Goal: Task Accomplishment & Management: Use online tool/utility

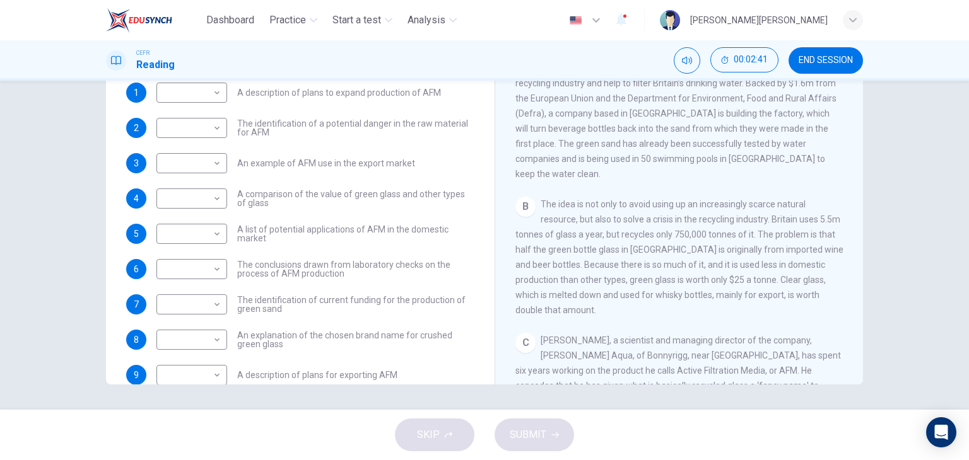
scroll to position [38, 0]
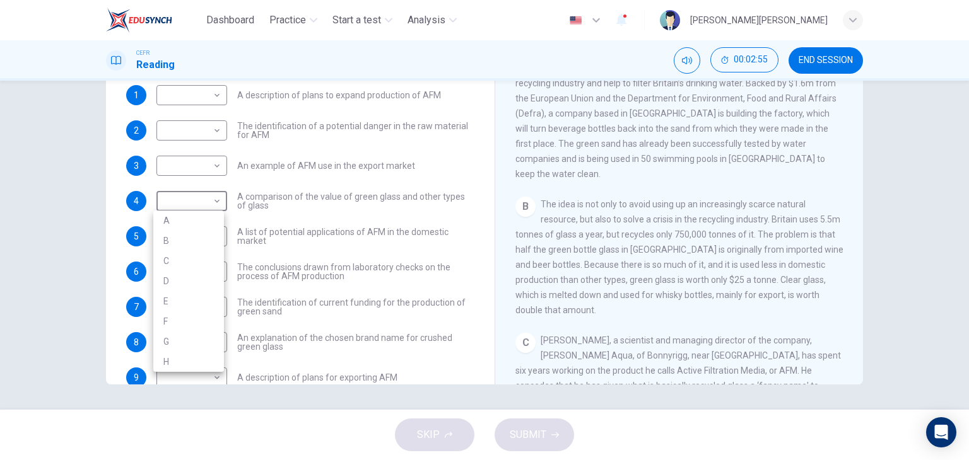
click at [201, 204] on body "Dashboard Practice Start a test Analysis English en ​ [PERSON_NAME] M.[PERSON_N…" at bounding box center [484, 230] width 969 height 460
click at [197, 245] on li "B" at bounding box center [188, 241] width 71 height 20
type input "B"
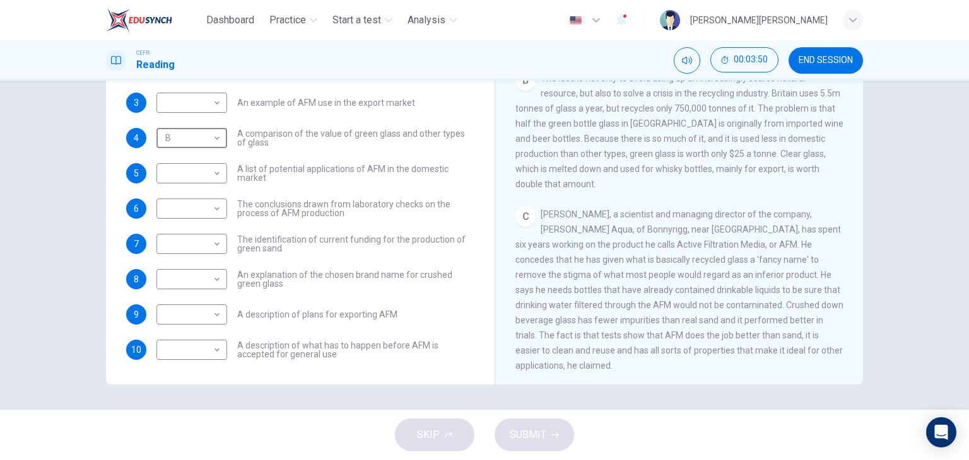
scroll to position [101, 0]
click at [199, 282] on body "Dashboard Practice Start a test Analysis English en ​ [PERSON_NAME] M.[PERSON_N…" at bounding box center [484, 230] width 969 height 460
click at [182, 341] on li "C" at bounding box center [188, 339] width 71 height 20
type input "C"
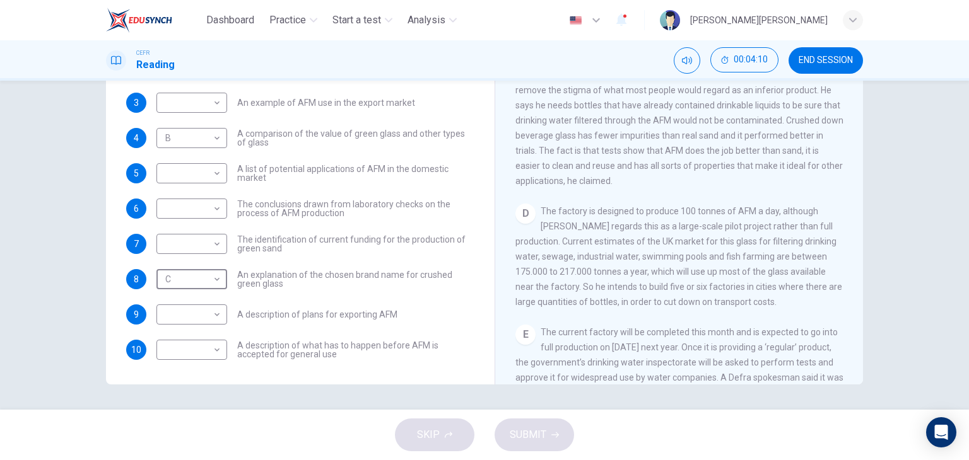
scroll to position [568, 0]
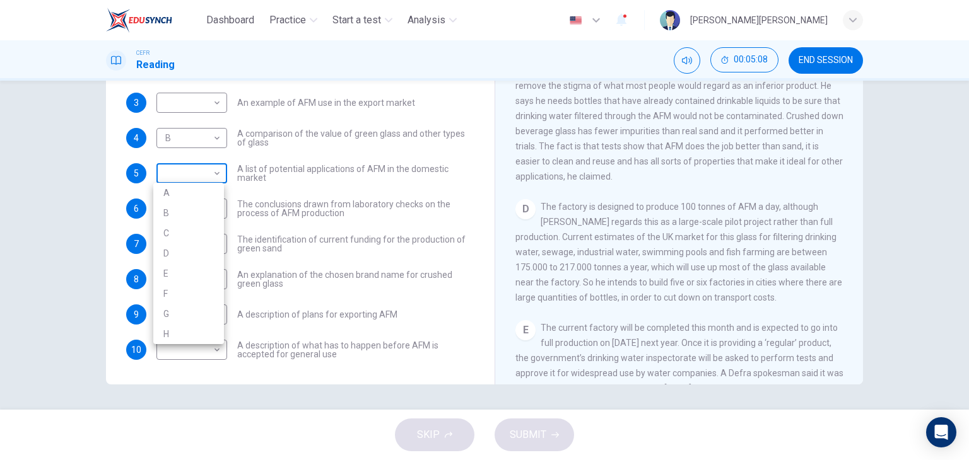
click at [201, 165] on body "Dashboard Practice Start a test Analysis English en ​ [PERSON_NAME] M.[PERSON_N…" at bounding box center [484, 230] width 969 height 460
click at [177, 250] on li "D" at bounding box center [188, 253] width 71 height 20
type input "D"
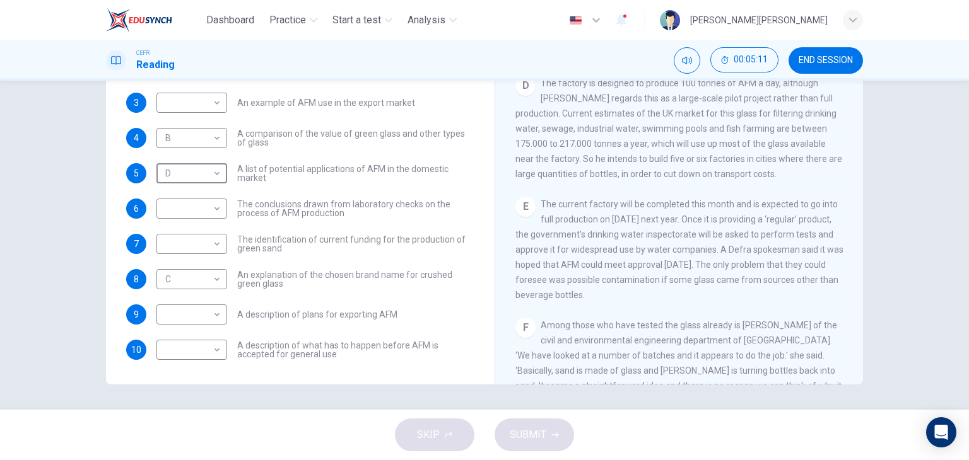
scroll to position [694, 0]
click at [196, 357] on body "Dashboard Practice Start a test Analysis English en ​ [PERSON_NAME] M.[PERSON_N…" at bounding box center [484, 230] width 969 height 460
click at [180, 377] on li "E" at bounding box center [188, 380] width 71 height 20
type input "E"
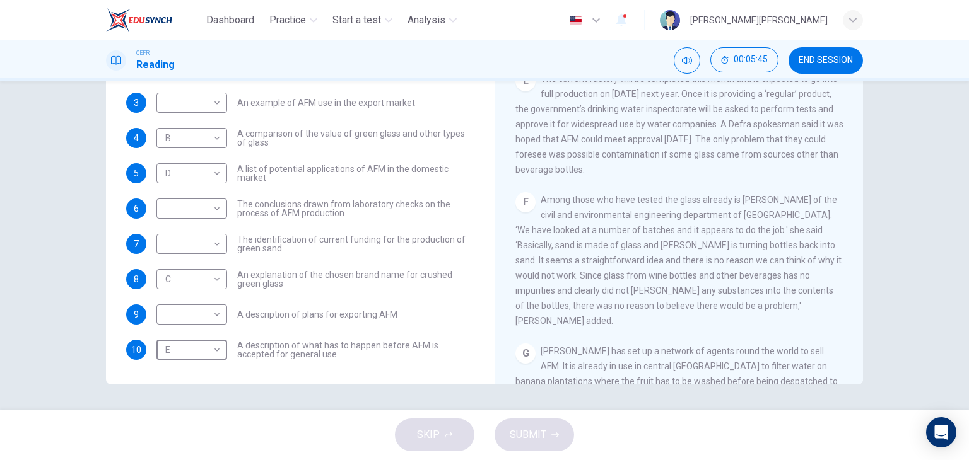
scroll to position [820, 0]
click at [202, 204] on body "Dashboard Practice Start a test Analysis English en ​ [PERSON_NAME] M.[PERSON_N…" at bounding box center [484, 230] width 969 height 460
click at [199, 337] on li "F" at bounding box center [188, 329] width 71 height 20
type input "F"
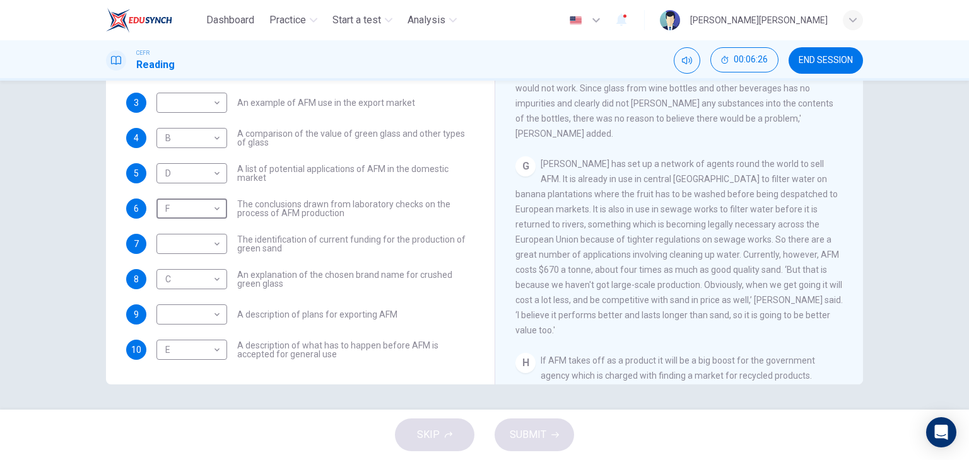
scroll to position [1009, 0]
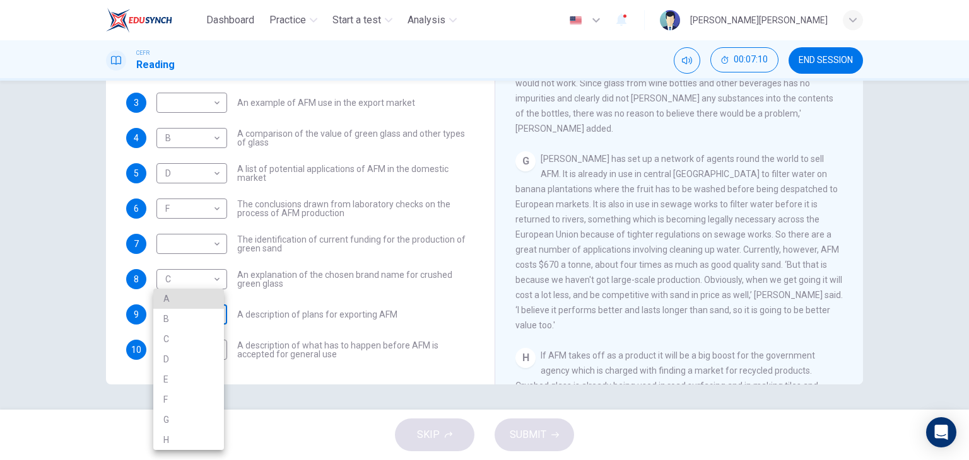
click at [164, 311] on body "Dashboard Practice Start a test Analysis English en ​ [PERSON_NAME] M.[PERSON_N…" at bounding box center [484, 230] width 969 height 460
click at [171, 421] on li "G" at bounding box center [188, 420] width 71 height 20
type input "G"
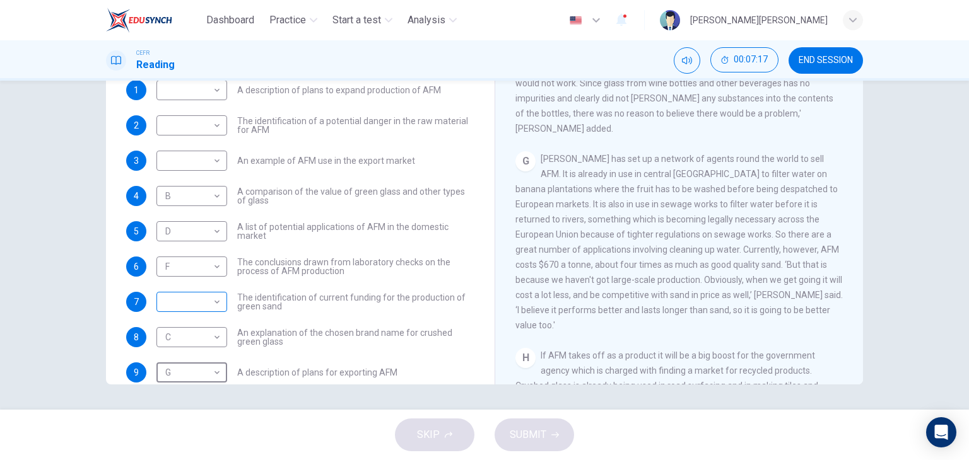
scroll to position [38, 0]
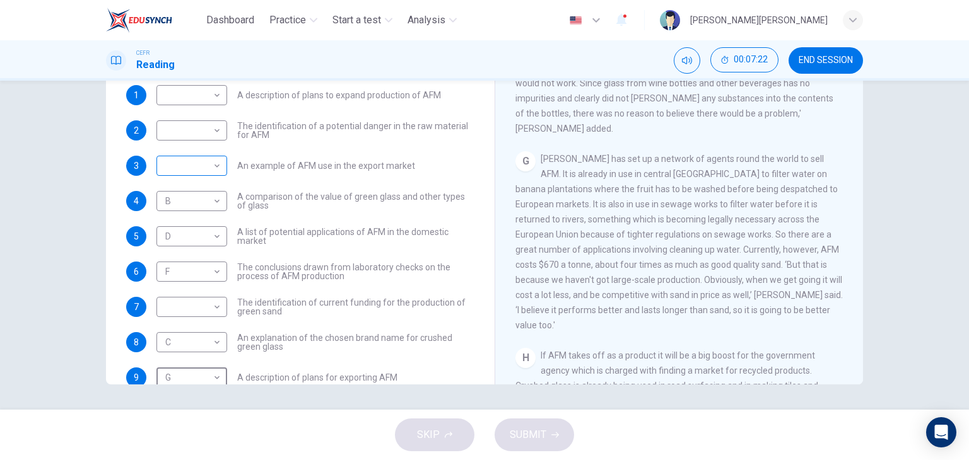
click at [187, 160] on body "Dashboard Practice Start a test Analysis English en ​ [PERSON_NAME] M.[PERSON_N…" at bounding box center [484, 230] width 969 height 460
click at [190, 305] on li "G" at bounding box center [188, 306] width 71 height 20
type input "G"
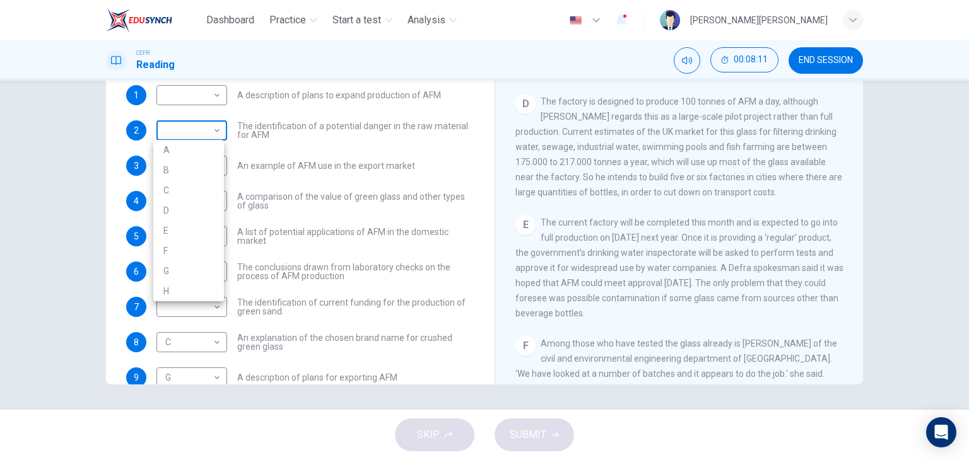
click at [192, 130] on body "Dashboard Practice Start a test Analysis English en ​ [PERSON_NAME] M.[PERSON_N…" at bounding box center [484, 230] width 969 height 460
click at [189, 226] on li "E" at bounding box center [188, 231] width 71 height 20
type input "E"
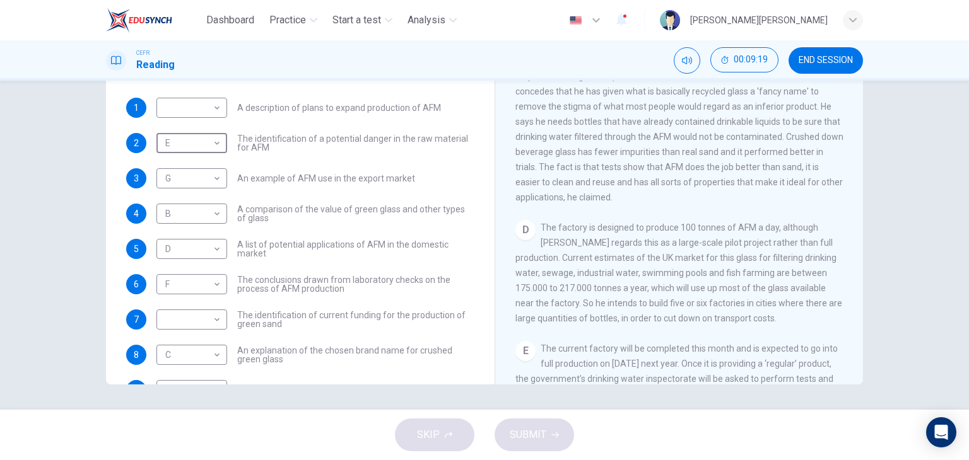
scroll to position [0, 0]
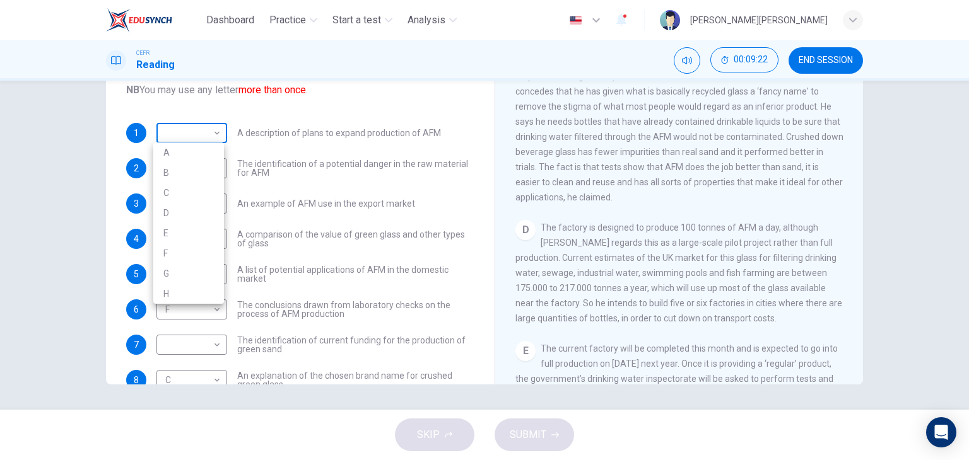
click at [192, 133] on body "Dashboard Practice Start a test Analysis English en ​ [PERSON_NAME] M.[PERSON_N…" at bounding box center [484, 230] width 969 height 460
click at [184, 216] on li "D" at bounding box center [188, 213] width 71 height 20
type input "D"
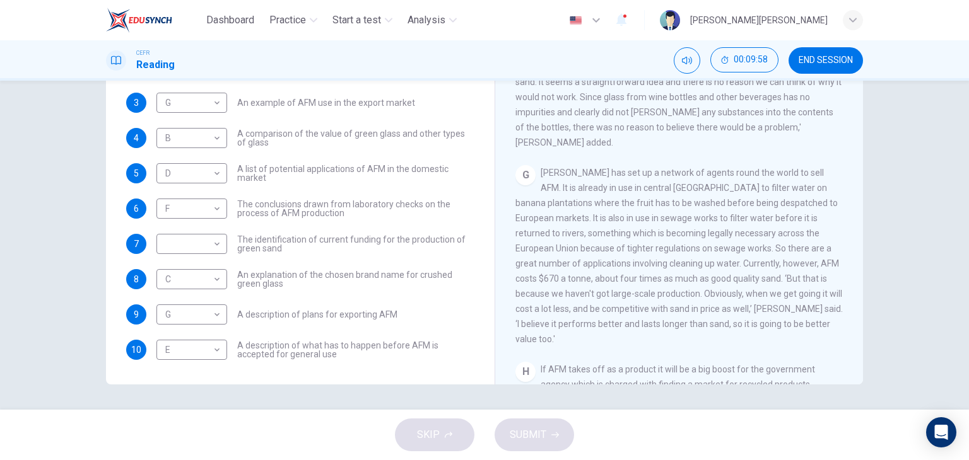
scroll to position [1051, 0]
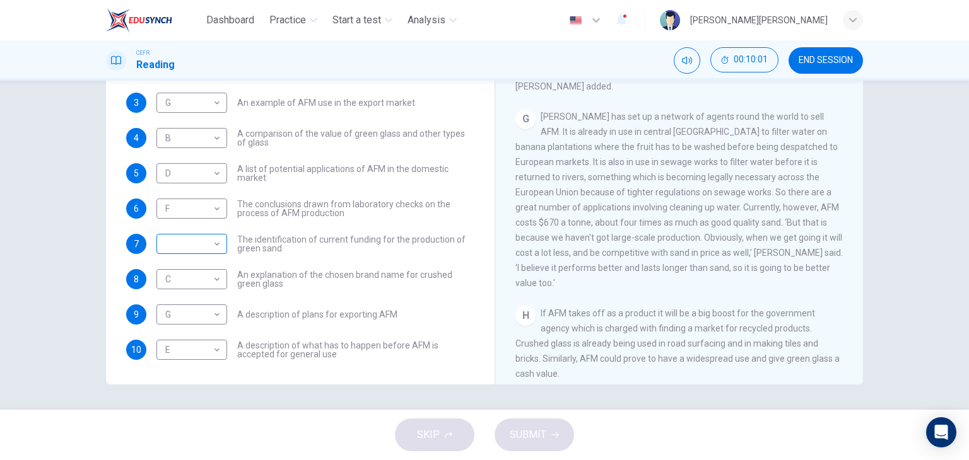
click at [194, 238] on body "Dashboard Practice Start a test Analysis English en ​ [PERSON_NAME] M.[PERSON_N…" at bounding box center [484, 230] width 969 height 460
click at [189, 376] on li "G" at bounding box center [188, 385] width 71 height 20
type input "G"
click at [530, 445] on button "SUBMIT" at bounding box center [533, 435] width 79 height 33
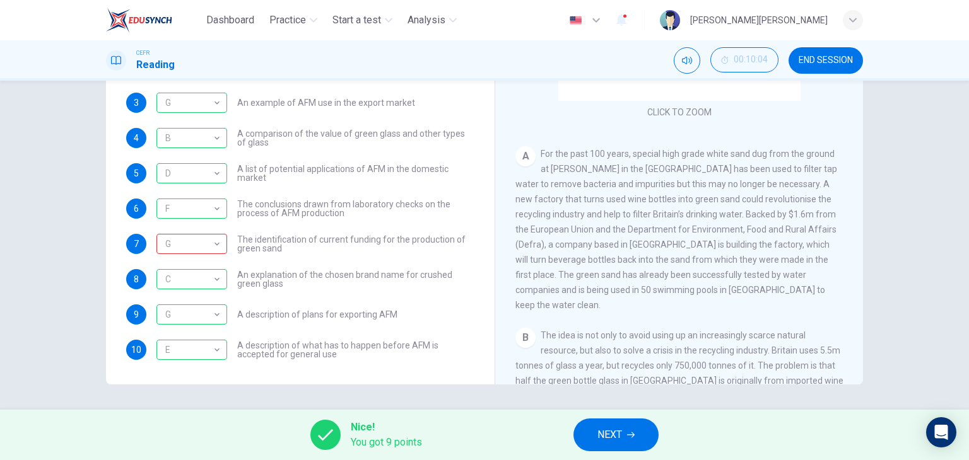
scroll to position [126, 0]
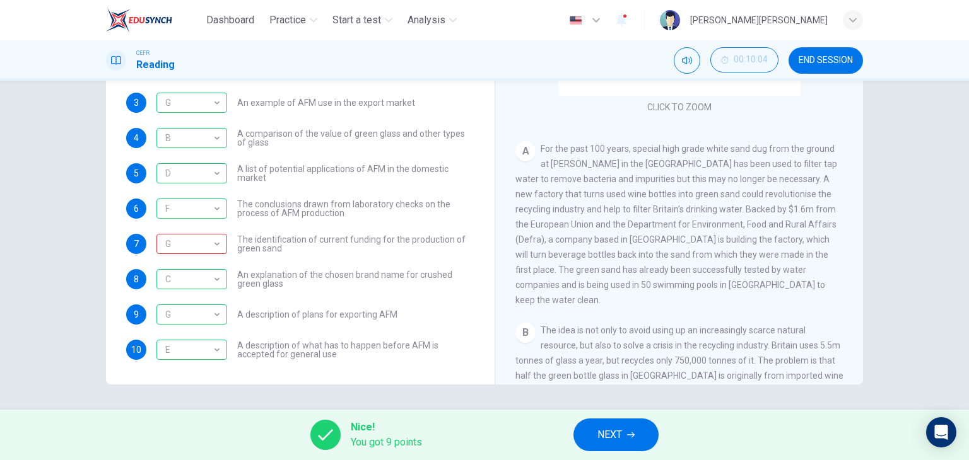
click at [628, 443] on button "NEXT" at bounding box center [615, 435] width 85 height 33
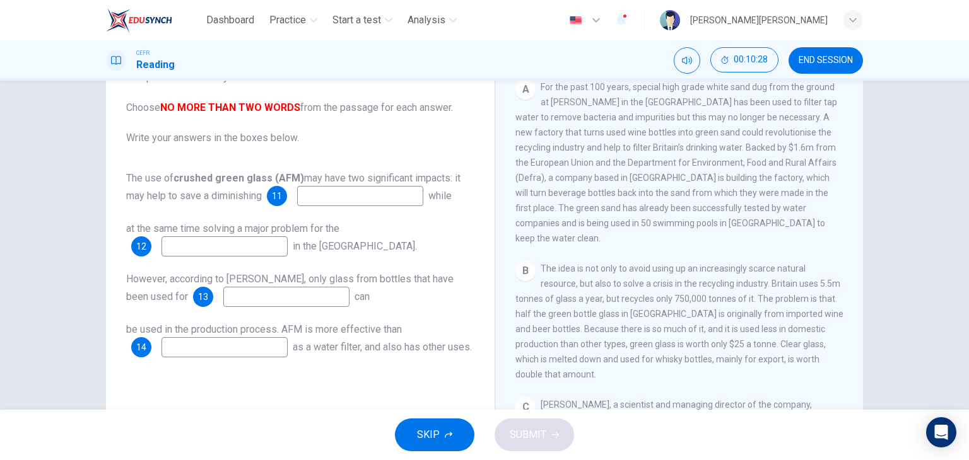
scroll to position [252, 0]
click at [339, 196] on input at bounding box center [360, 196] width 126 height 20
type input "natural resource"
click at [230, 245] on input at bounding box center [224, 246] width 126 height 20
type input "recycling industry"
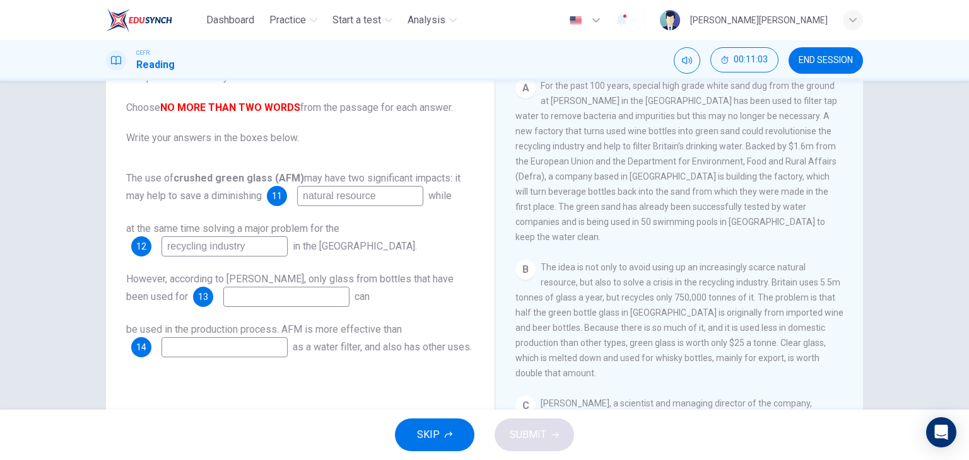
click at [277, 298] on input at bounding box center [286, 297] width 126 height 20
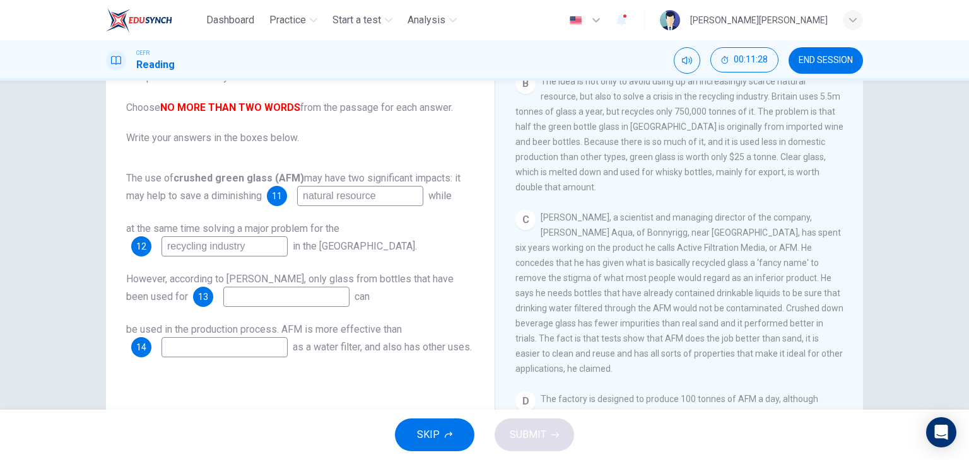
scroll to position [441, 0]
type input "drinkable liquids"
click at [244, 349] on input at bounding box center [224, 347] width 126 height 20
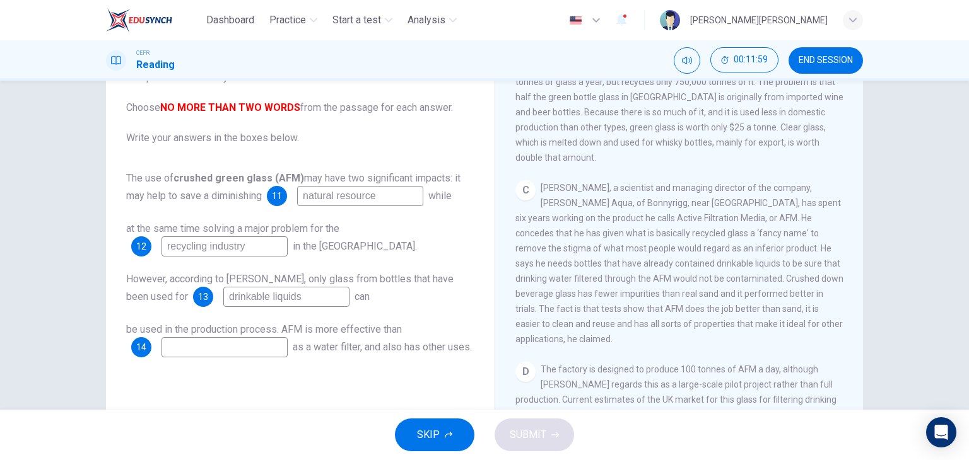
scroll to position [505, 0]
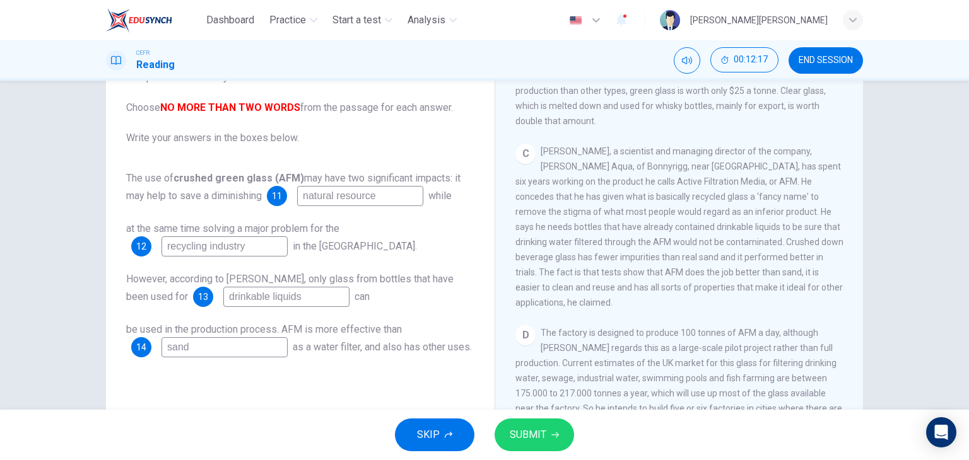
type input "sand"
click at [540, 433] on span "SUBMIT" at bounding box center [528, 435] width 37 height 18
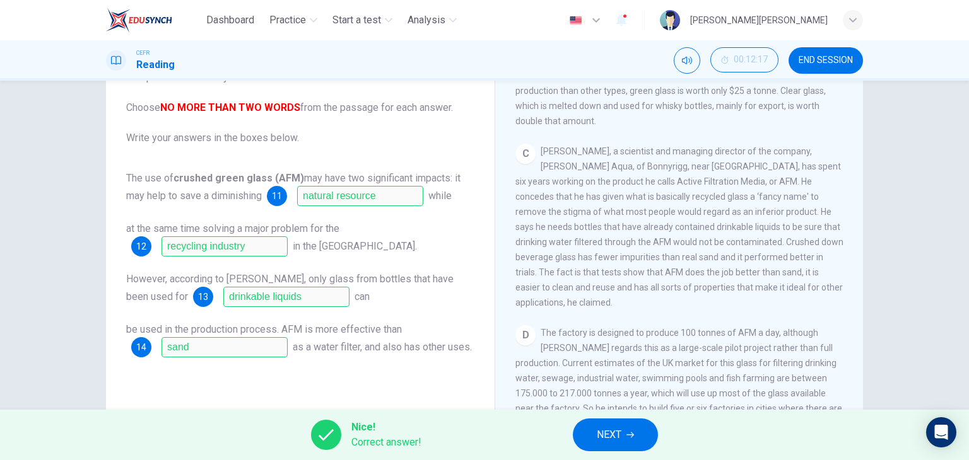
click at [606, 431] on span "NEXT" at bounding box center [609, 435] width 25 height 18
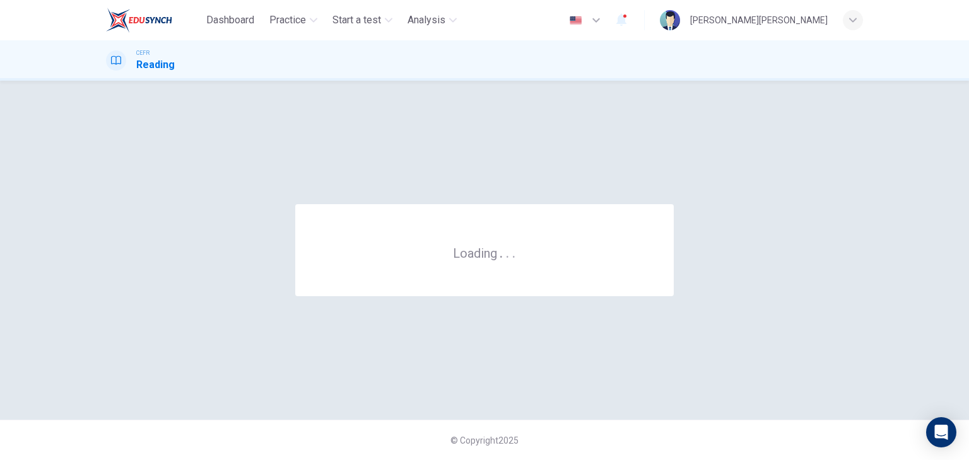
scroll to position [0, 0]
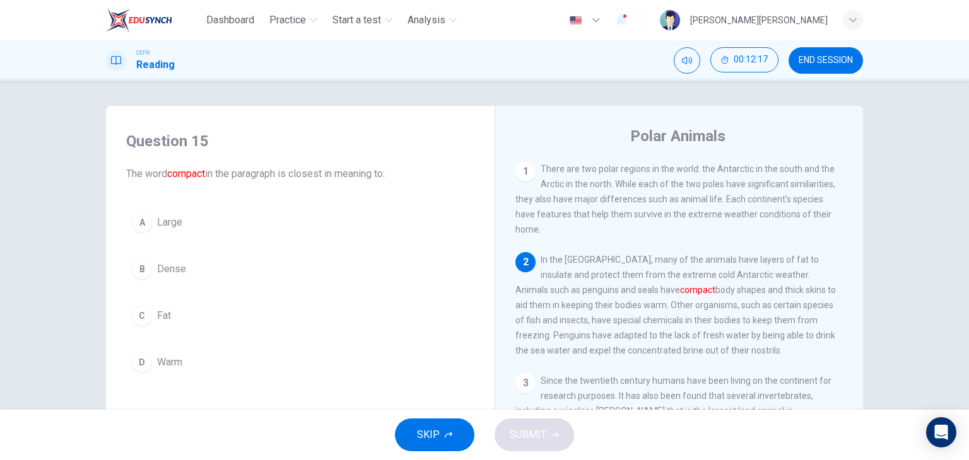
click at [825, 66] on button "END SESSION" at bounding box center [825, 60] width 74 height 26
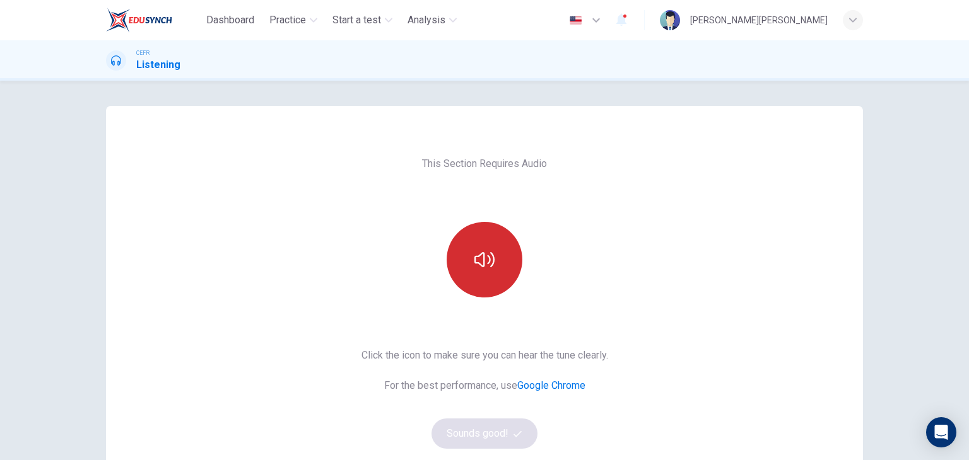
click at [481, 258] on icon "button" at bounding box center [484, 260] width 20 height 20
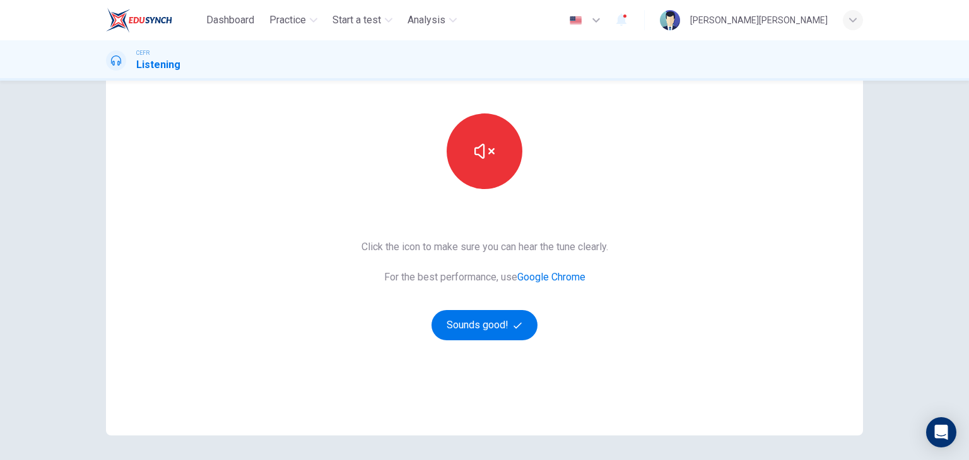
scroll to position [149, 0]
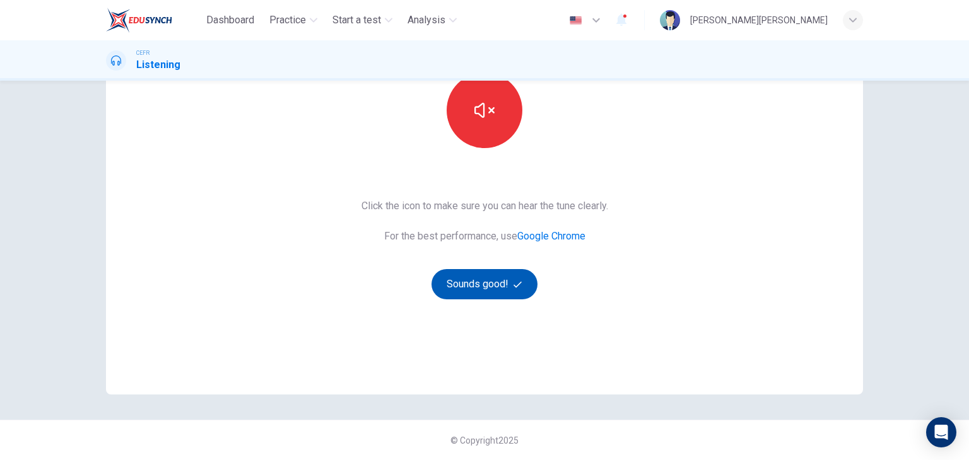
click at [483, 273] on button "Sounds good!" at bounding box center [484, 284] width 106 height 30
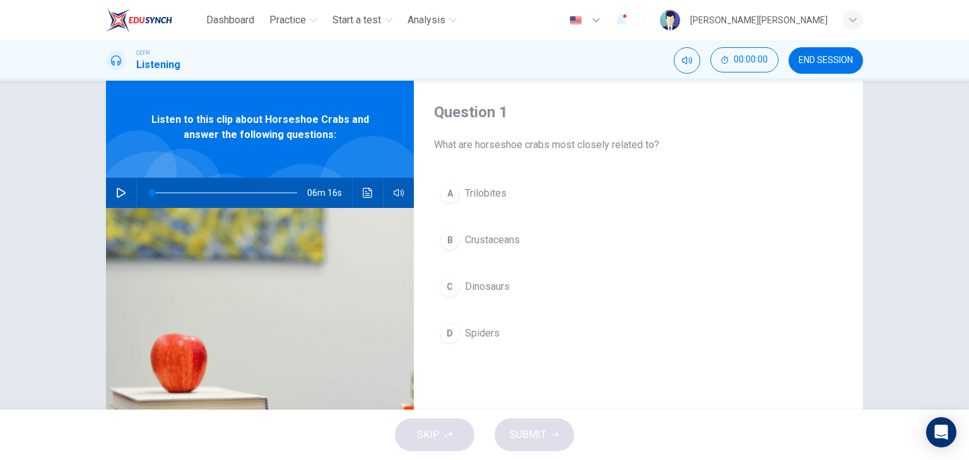
scroll to position [0, 0]
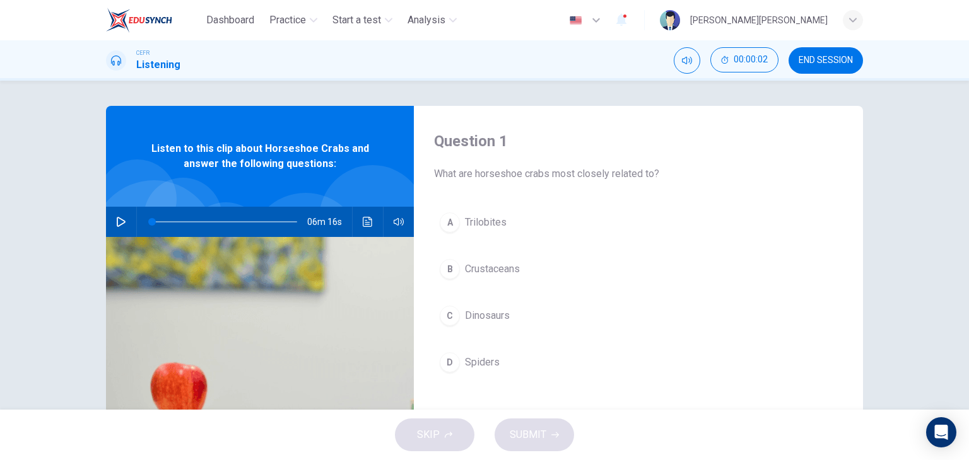
click at [116, 221] on icon "button" at bounding box center [121, 222] width 10 height 10
click at [499, 227] on span "Trilobites" at bounding box center [486, 222] width 42 height 15
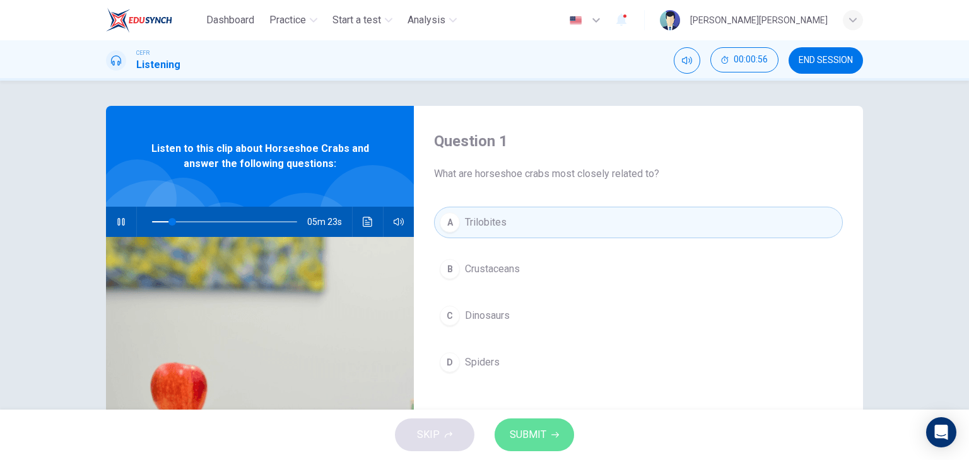
click at [544, 437] on span "SUBMIT" at bounding box center [528, 435] width 37 height 18
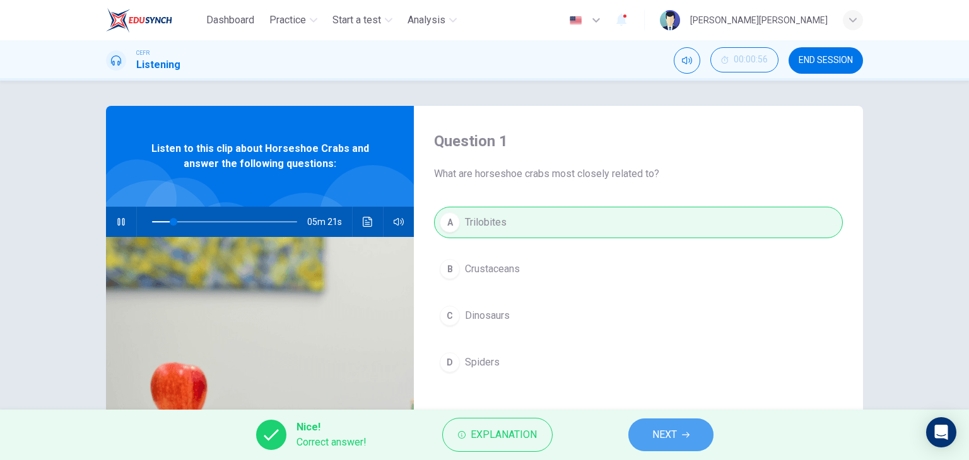
click at [685, 430] on button "NEXT" at bounding box center [670, 435] width 85 height 33
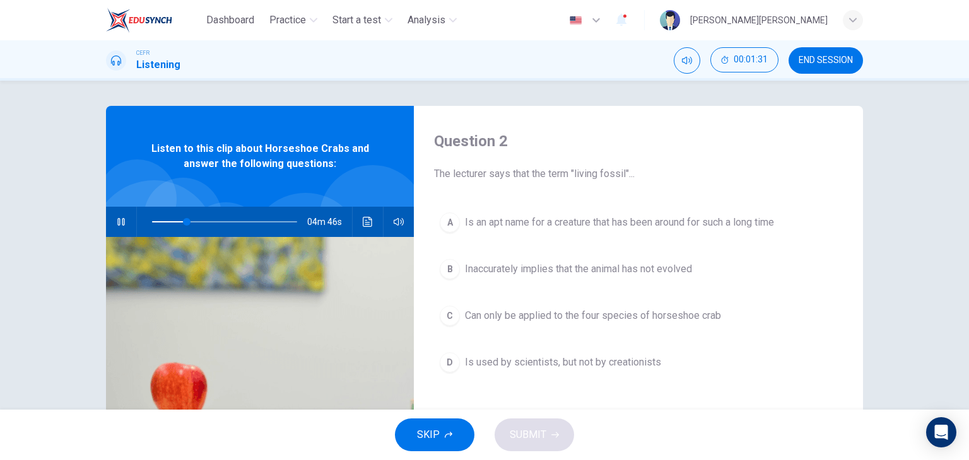
click at [667, 274] on span "Inaccurately implies that the animal has not evolved" at bounding box center [578, 269] width 227 height 15
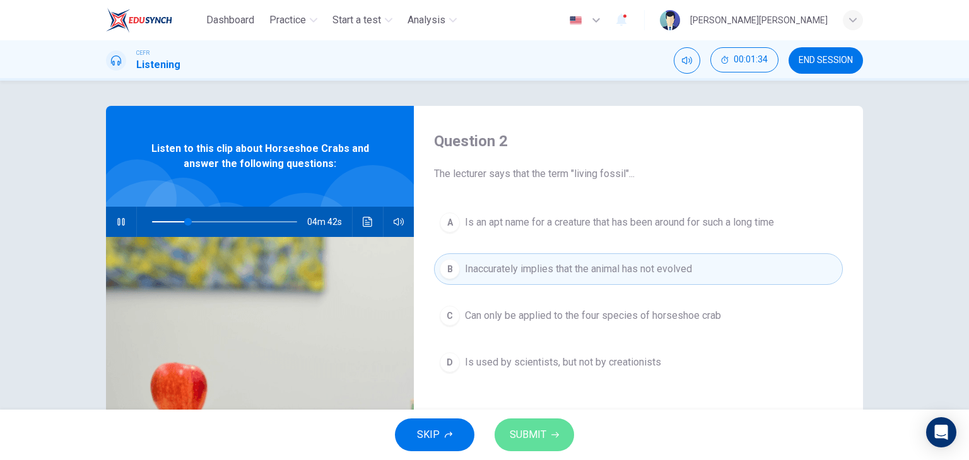
click at [539, 440] on span "SUBMIT" at bounding box center [528, 435] width 37 height 18
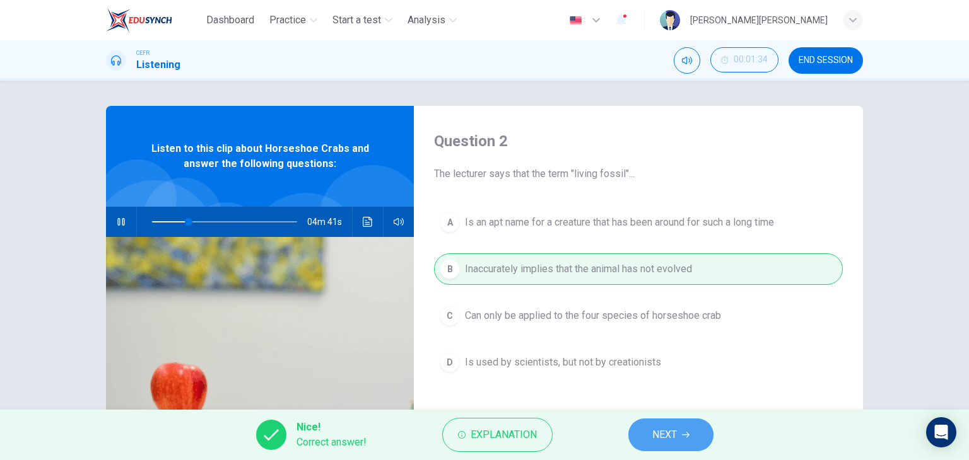
click at [663, 435] on span "NEXT" at bounding box center [664, 435] width 25 height 18
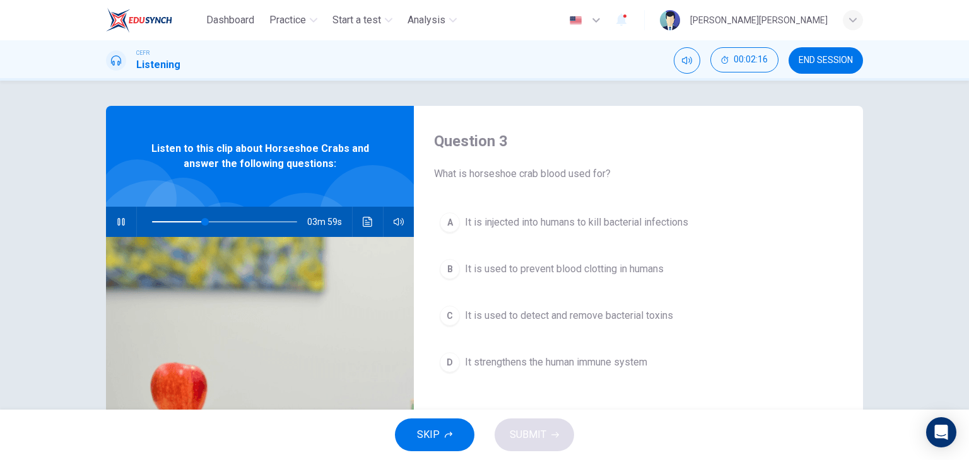
click at [651, 224] on span "It is injected into humans to kill bacterial infections" at bounding box center [576, 222] width 223 height 15
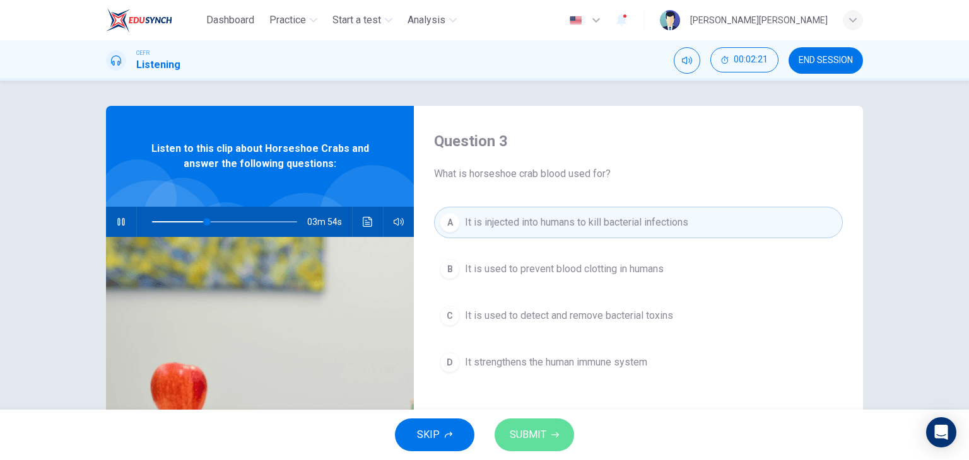
click at [553, 429] on button "SUBMIT" at bounding box center [533, 435] width 79 height 33
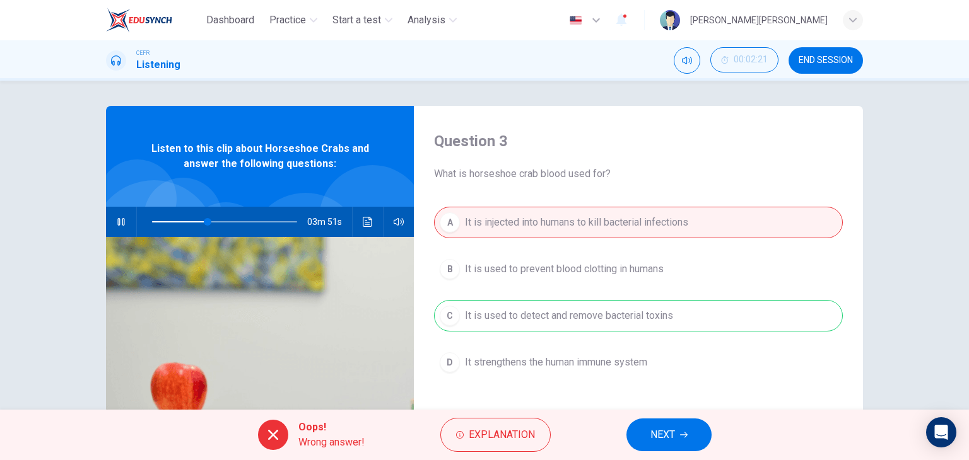
click at [679, 441] on button "NEXT" at bounding box center [668, 435] width 85 height 33
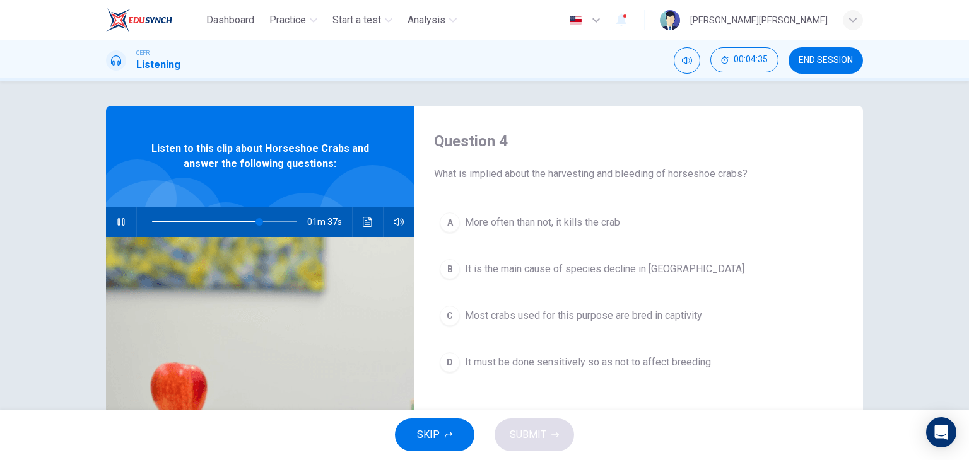
click at [713, 368] on button "D It must be done sensitively so as not to affect breeding" at bounding box center [638, 363] width 409 height 32
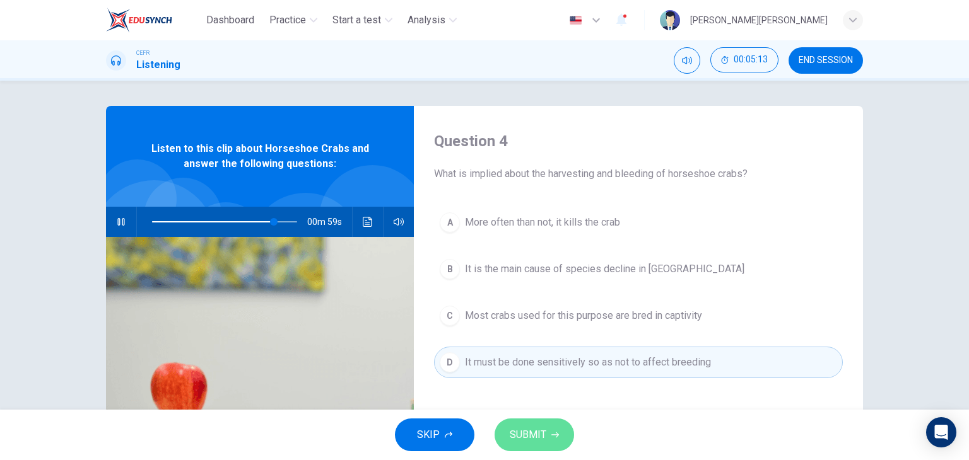
click at [522, 437] on span "SUBMIT" at bounding box center [528, 435] width 37 height 18
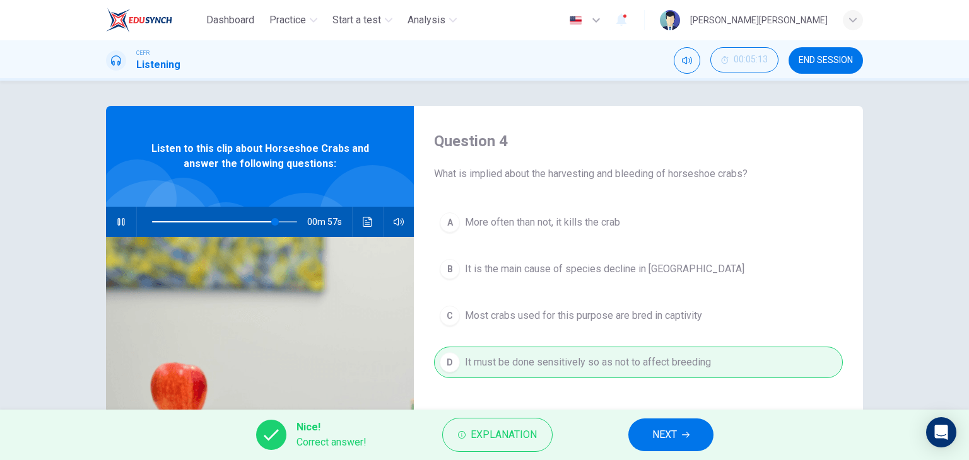
click at [648, 438] on button "NEXT" at bounding box center [670, 435] width 85 height 33
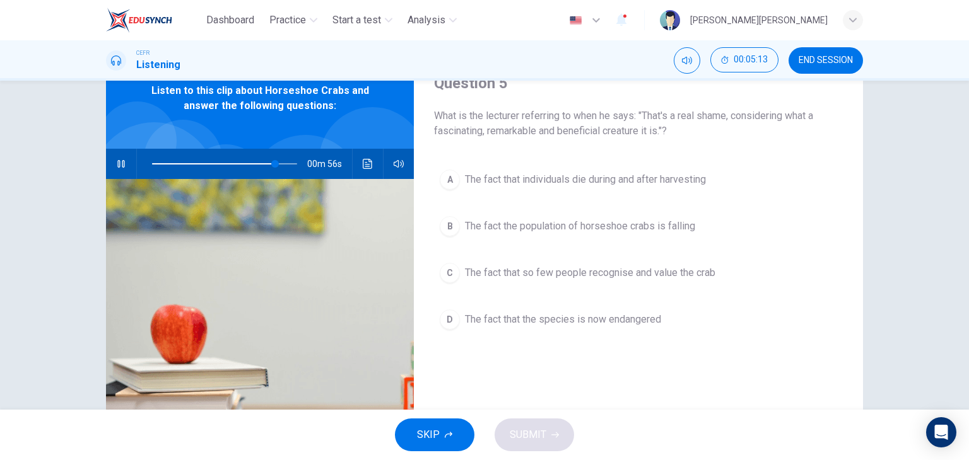
scroll to position [63, 0]
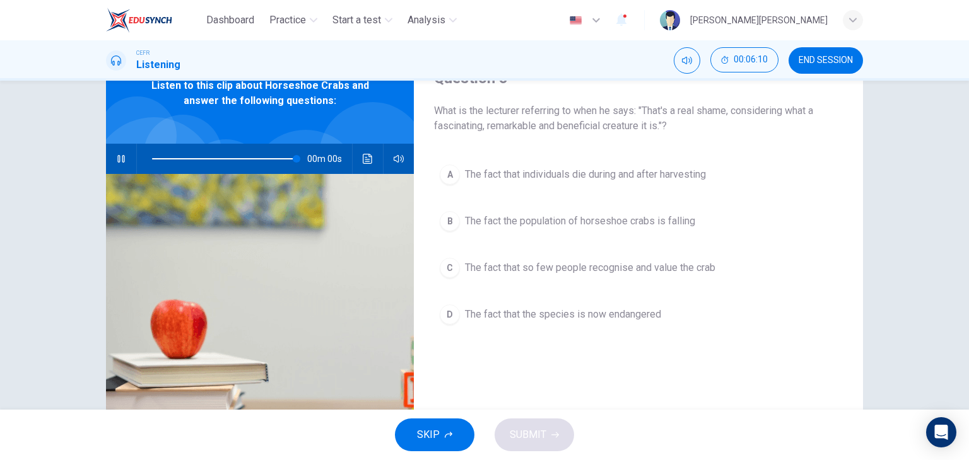
type input "0"
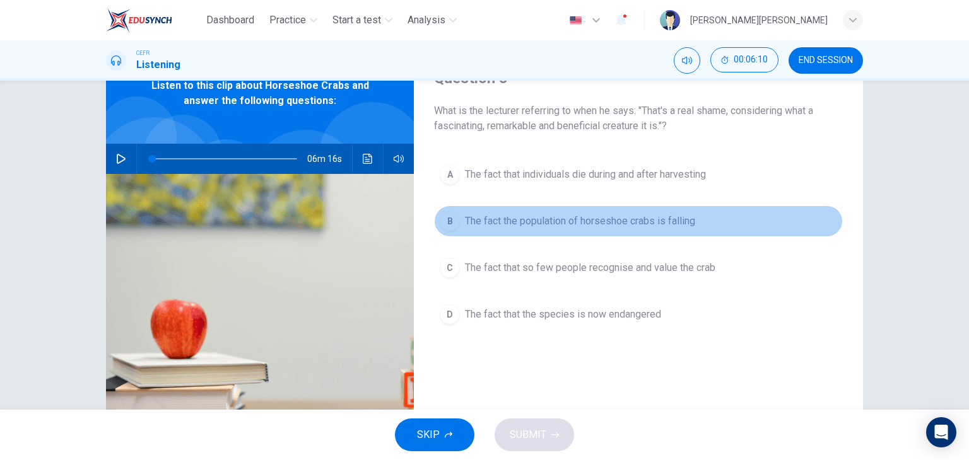
click at [661, 231] on button "B The fact the population of horseshoe crabs is falling" at bounding box center [638, 222] width 409 height 32
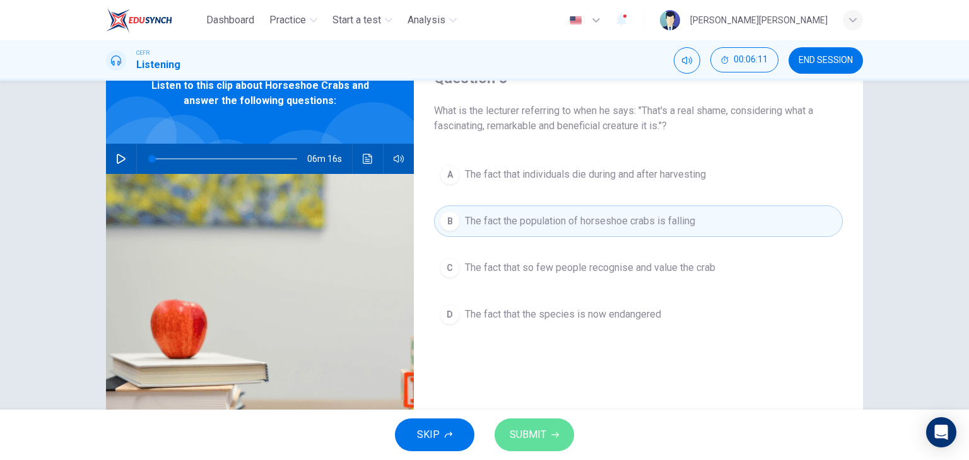
click at [557, 435] on icon "button" at bounding box center [555, 436] width 8 height 6
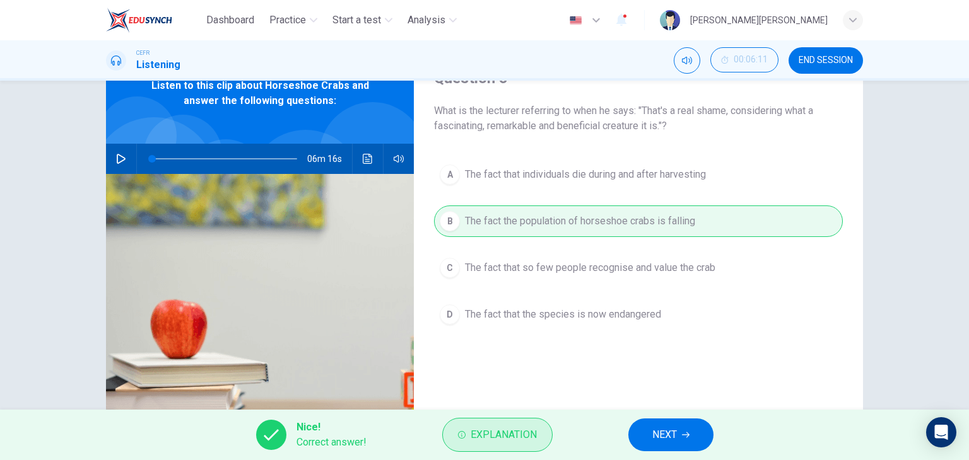
click at [530, 443] on span "Explanation" at bounding box center [503, 435] width 66 height 18
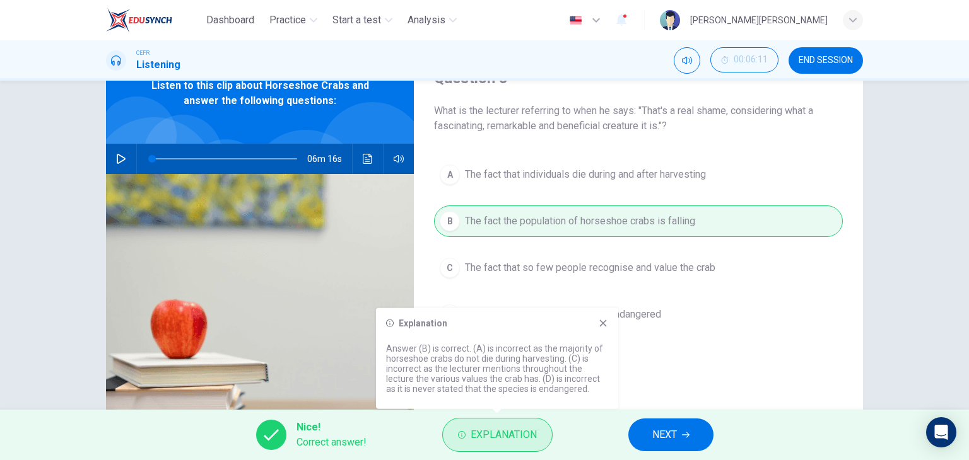
click at [530, 443] on span "Explanation" at bounding box center [503, 435] width 66 height 18
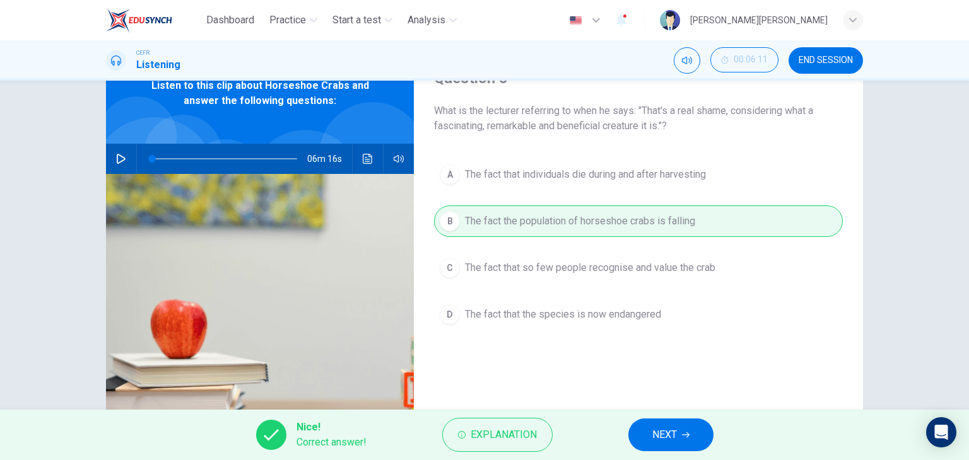
click at [667, 433] on span "NEXT" at bounding box center [664, 435] width 25 height 18
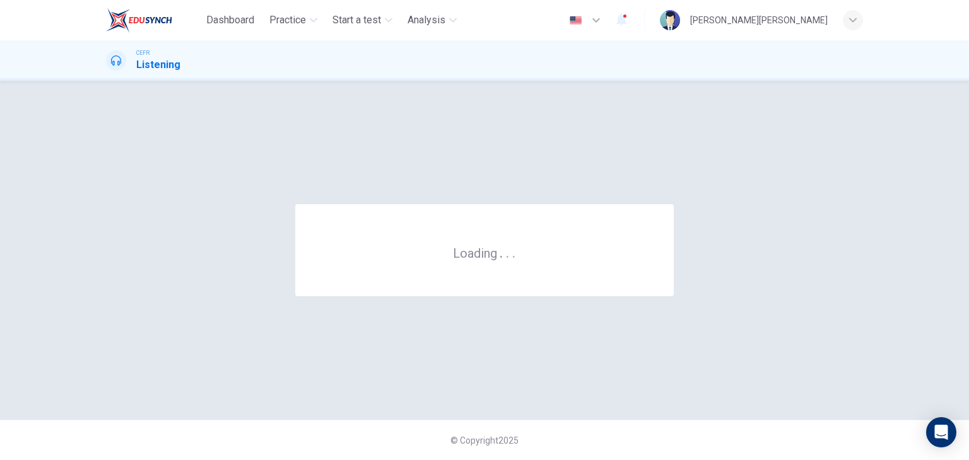
scroll to position [0, 0]
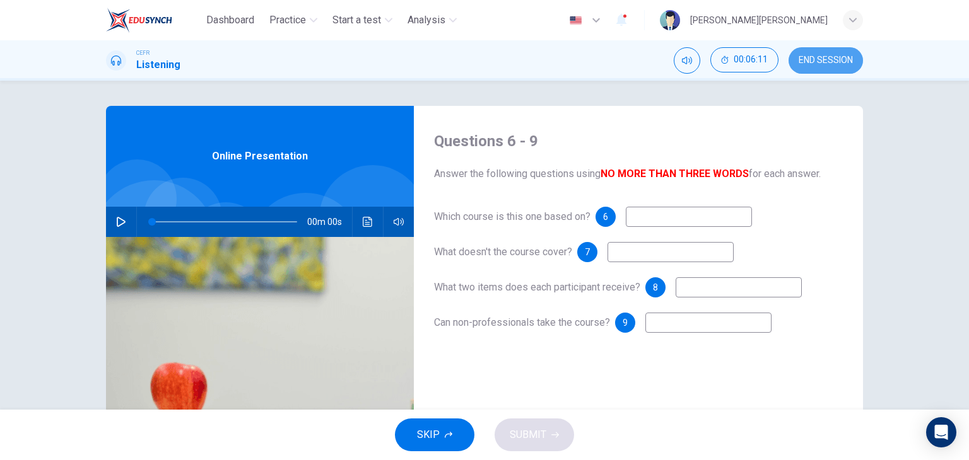
click at [809, 61] on span "END SESSION" at bounding box center [825, 60] width 54 height 10
